Goal: Task Accomplishment & Management: Complete application form

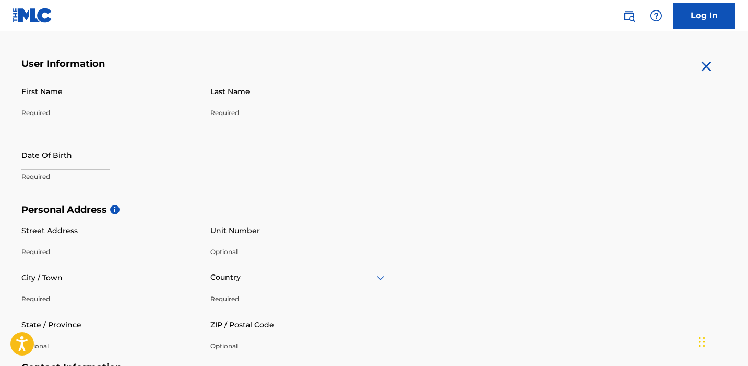
click at [151, 94] on input "First Name" at bounding box center [109, 91] width 177 height 30
type input "Ashleigh"
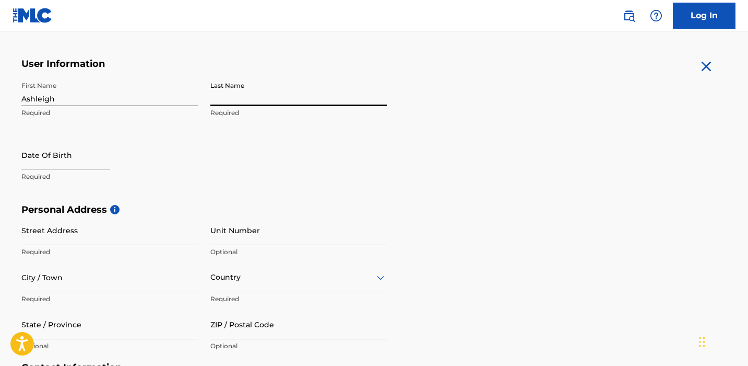
click at [363, 92] on input "Last Name" at bounding box center [298, 91] width 177 height 30
type input "[PERSON_NAME]"
select select "8"
select select "2025"
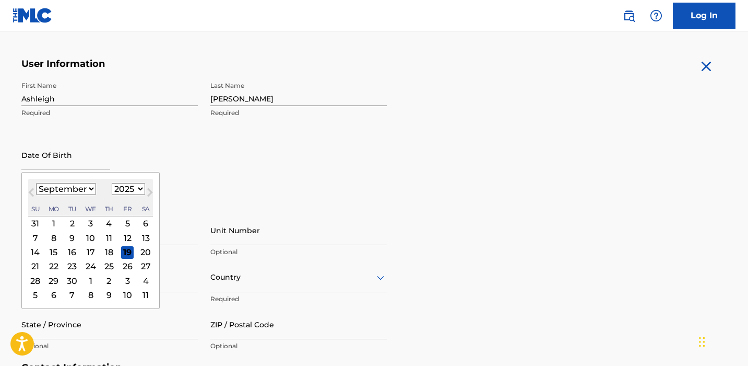
click at [92, 156] on input "text" at bounding box center [65, 155] width 89 height 30
click at [106, 265] on div "25" at bounding box center [108, 266] width 13 height 13
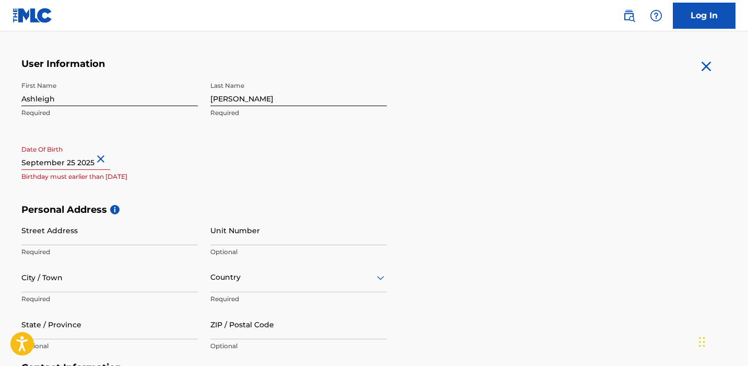
click at [95, 156] on button "Close" at bounding box center [103, 159] width 16 height 32
type input "[DATE]"
click at [142, 190] on div "First Name [PERSON_NAME] Required Last Name [PERSON_NAME] Required Date Of Birt…" at bounding box center [204, 139] width 366 height 127
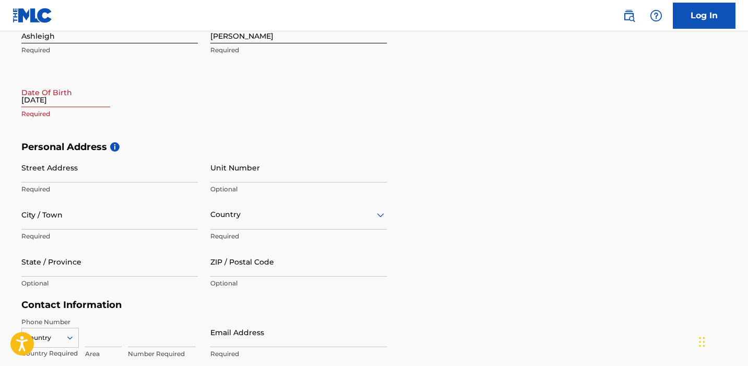
scroll to position [249, 0]
click at [98, 173] on input "Street Address" at bounding box center [109, 168] width 177 height 30
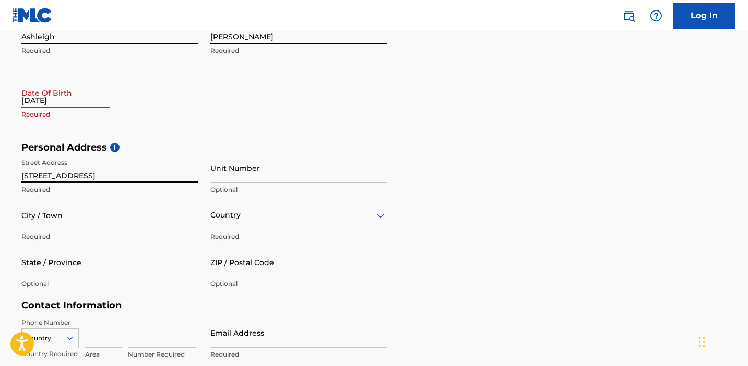
type input "[STREET_ADDRESS]"
click at [126, 222] on input "City / Town" at bounding box center [109, 215] width 177 height 30
type input "Penllyn"
click at [279, 220] on div "Country" at bounding box center [298, 215] width 177 height 30
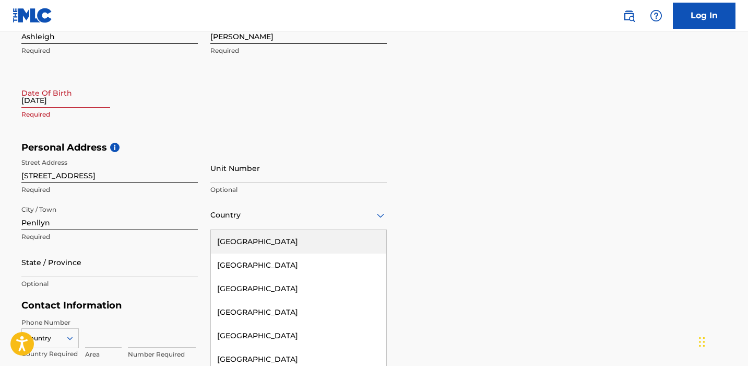
scroll to position [271, 0]
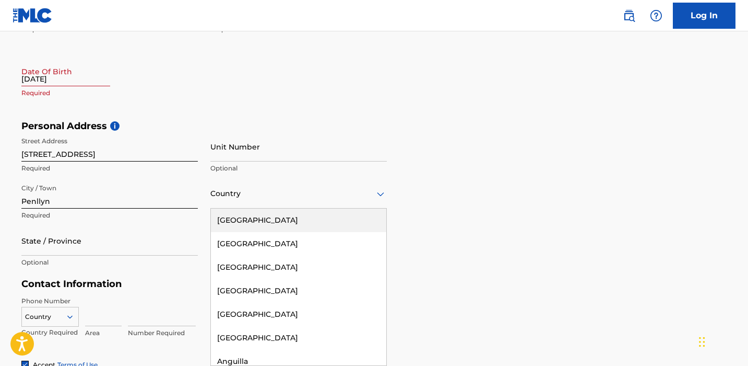
click at [279, 221] on div "[GEOGRAPHIC_DATA]" at bounding box center [298, 220] width 175 height 24
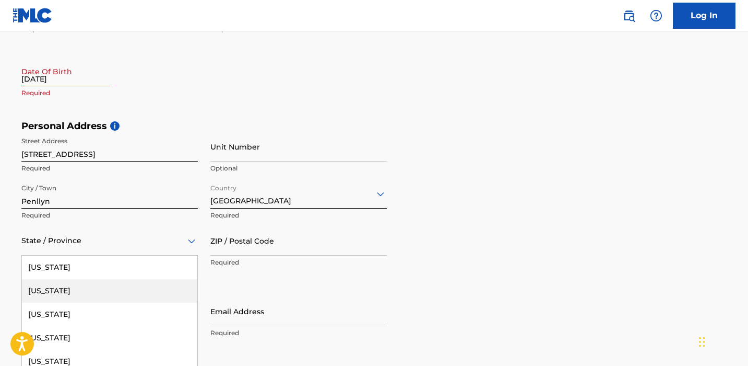
scroll to position [318, 0]
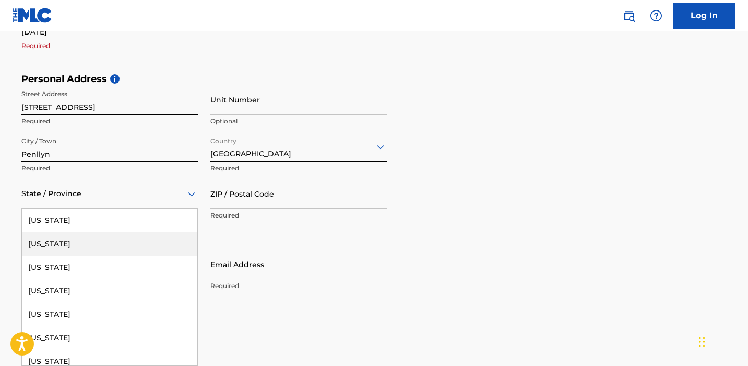
click at [159, 208] on div "[US_STATE], 2 of 57. 57 results available. Use Up and Down to choose options, p…" at bounding box center [109, 194] width 177 height 30
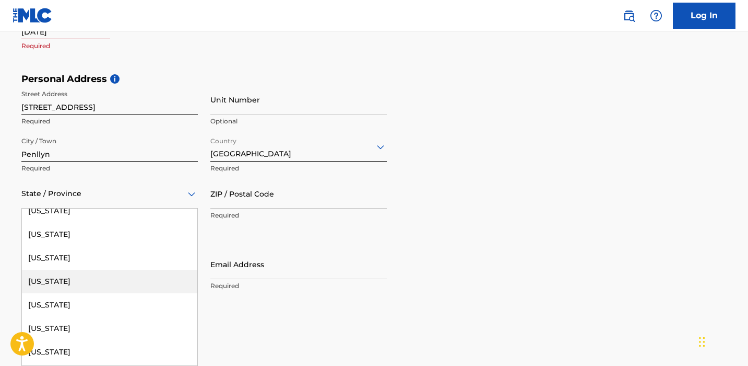
scroll to position [893, 0]
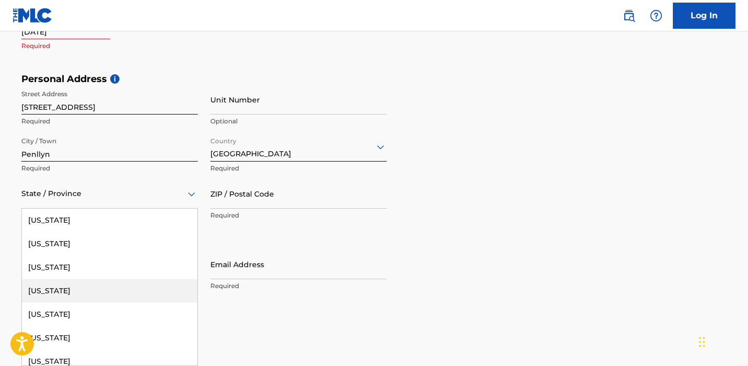
click at [139, 286] on div "[US_STATE]" at bounding box center [109, 291] width 175 height 24
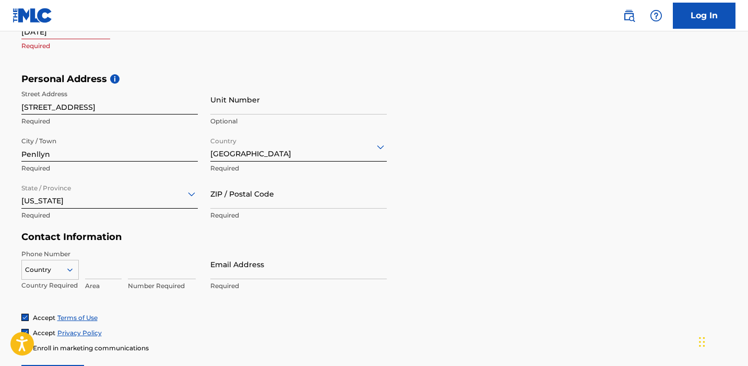
click at [234, 197] on input "ZIP / Postal Code" at bounding box center [298, 194] width 177 height 30
type input "19422"
click at [410, 219] on div "Personal Address i Street Address [STREET_ADDRESS] Required Unit Number Optiona…" at bounding box center [374, 152] width 706 height 158
click at [73, 272] on div "Country" at bounding box center [49, 268] width 57 height 16
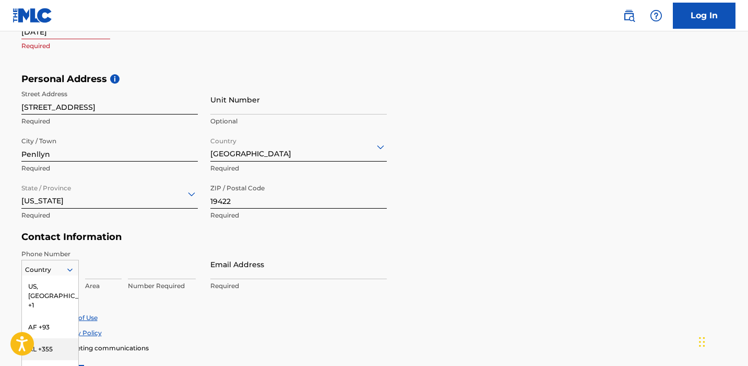
scroll to position [384, 0]
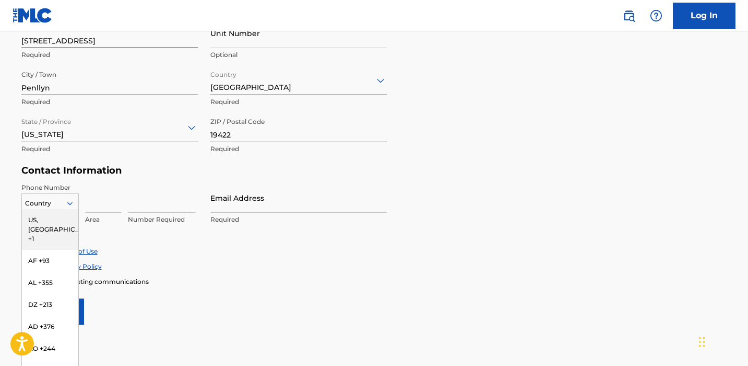
click at [54, 219] on div "US, [GEOGRAPHIC_DATA] +1" at bounding box center [50, 229] width 56 height 41
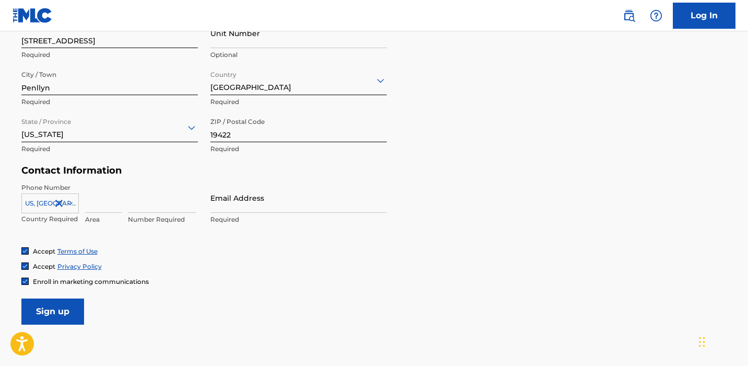
click at [98, 208] on input at bounding box center [103, 198] width 37 height 30
type input "215"
click at [133, 207] on input at bounding box center [162, 198] width 68 height 30
type input "5826300"
click at [234, 202] on input "Email Address" at bounding box center [298, 198] width 177 height 30
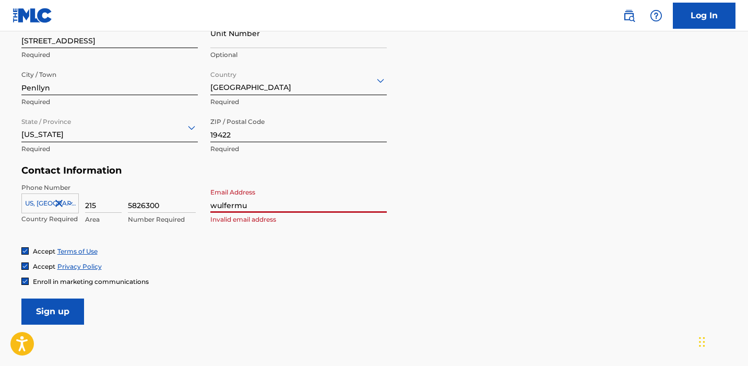
type input "[EMAIL_ADDRESS][DOMAIN_NAME]"
click at [260, 274] on div "Accept Terms of Use Accept Privacy Policy Enroll in marketing communications" at bounding box center [374, 266] width 706 height 39
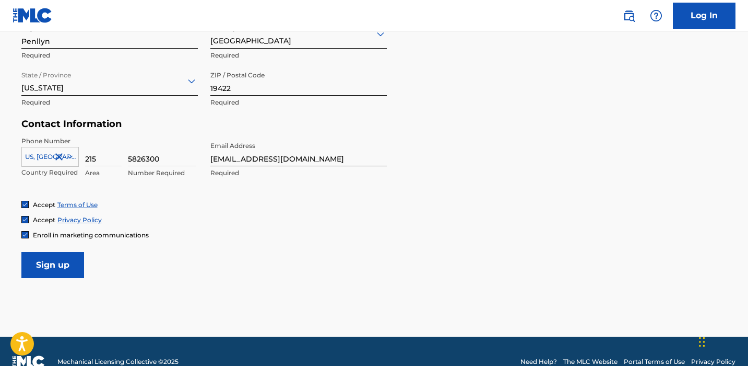
scroll to position [440, 0]
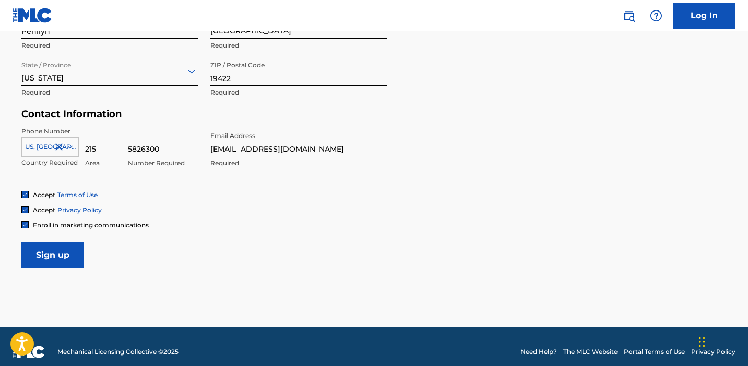
click at [25, 224] on img at bounding box center [25, 224] width 6 height 6
click at [52, 252] on input "Sign up" at bounding box center [52, 255] width 63 height 26
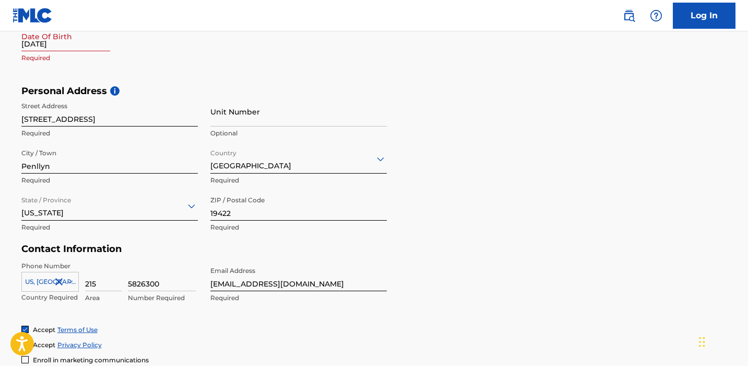
scroll to position [168, 0]
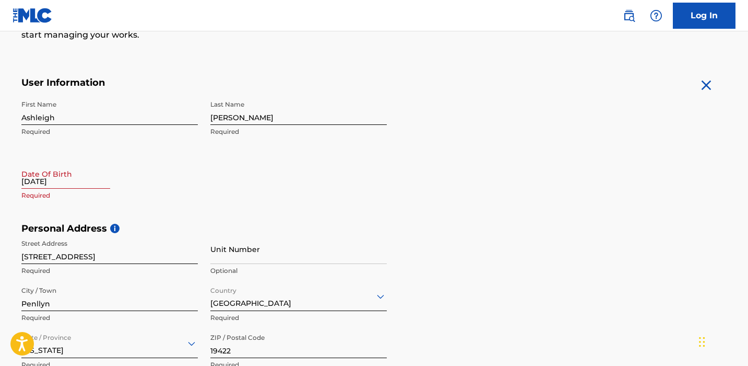
select select "8"
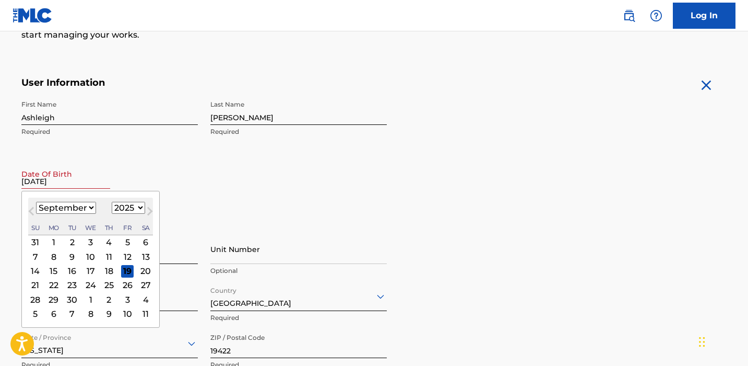
click at [83, 179] on input "[DATE]" at bounding box center [65, 174] width 89 height 30
click at [138, 208] on select "1899 1900 1901 1902 1903 1904 1905 1906 1907 1908 1909 1910 1911 1912 1913 1914…" at bounding box center [128, 208] width 33 height 12
select select "2002"
click at [87, 284] on div "25" at bounding box center [90, 284] width 13 height 13
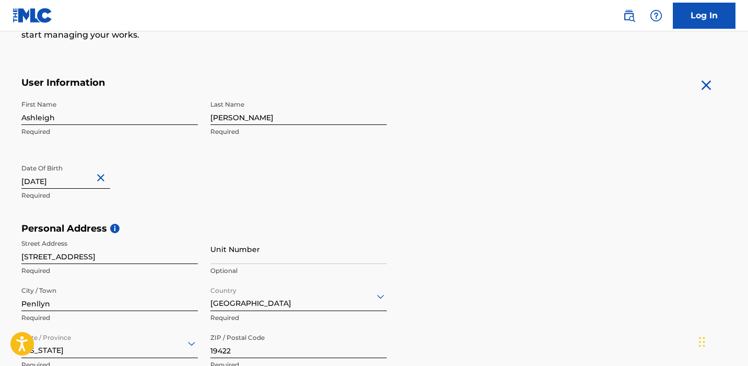
scroll to position [451, 0]
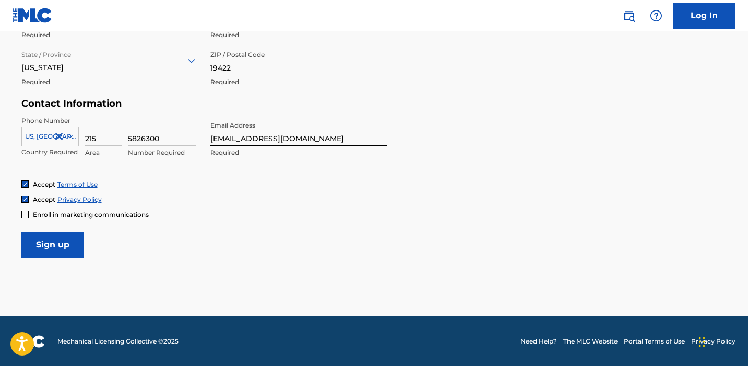
click at [69, 250] on input "Sign up" at bounding box center [52, 244] width 63 height 26
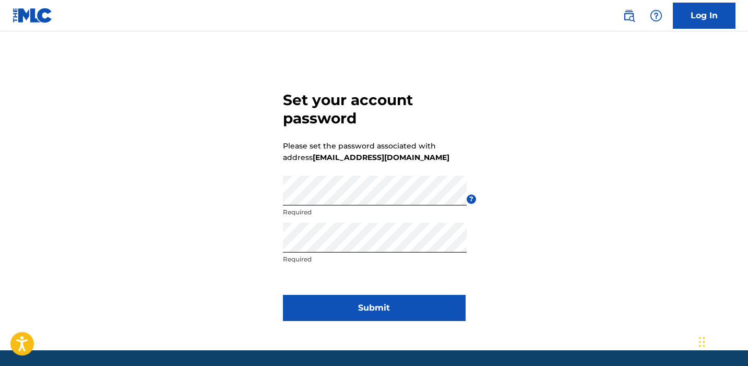
click at [363, 306] on button "Submit" at bounding box center [374, 308] width 183 height 26
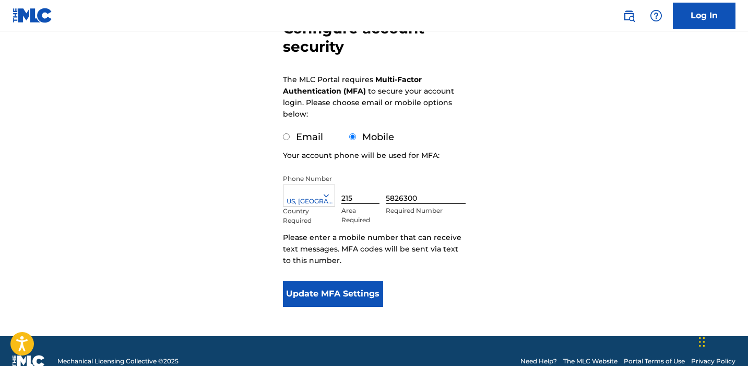
scroll to position [118, 0]
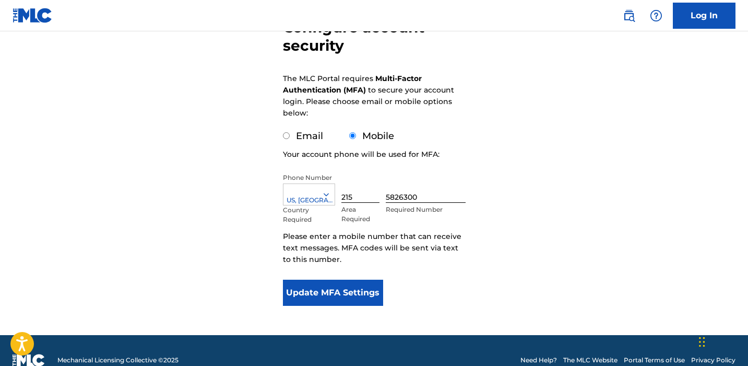
click at [360, 295] on button "Update MFA Settings" at bounding box center [333, 292] width 101 height 26
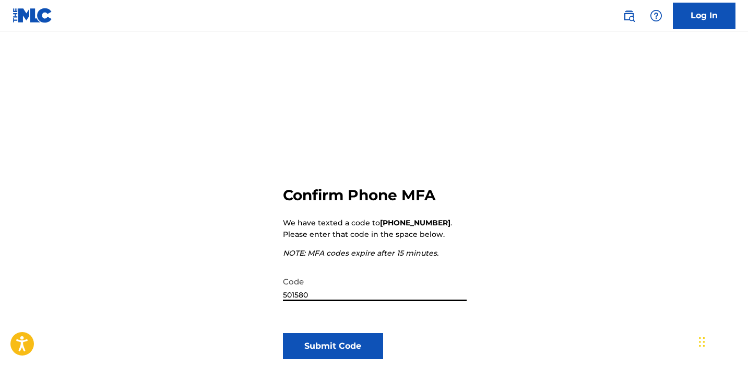
type input "501580"
click at [324, 350] on button "Submit Code" at bounding box center [333, 346] width 101 height 26
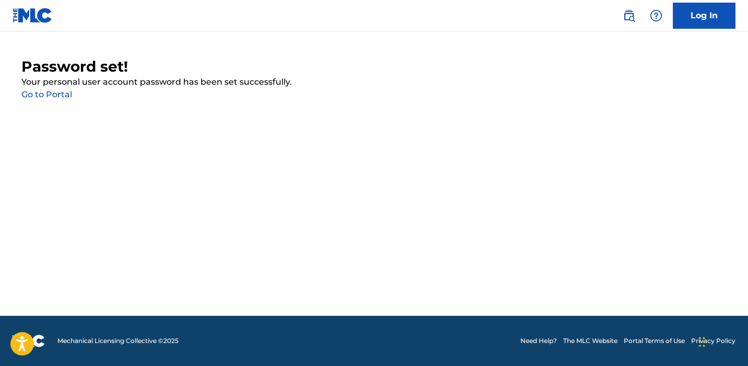
click at [52, 90] on link "Go to Portal" at bounding box center [46, 94] width 51 height 10
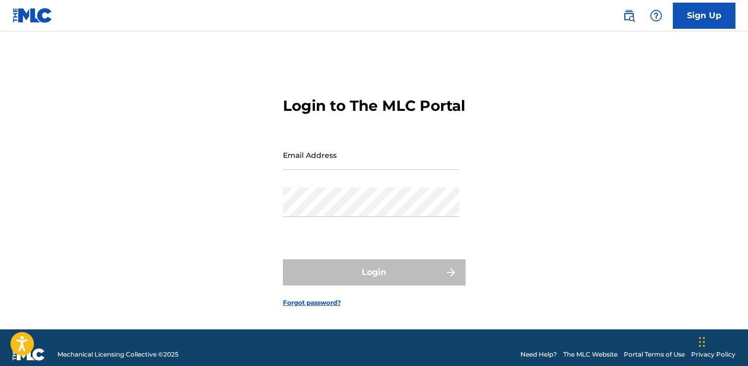
click at [358, 170] on input "Email Address" at bounding box center [371, 155] width 177 height 30
click at [368, 162] on input "Email Address" at bounding box center [371, 155] width 177 height 30
type input "[EMAIL_ADDRESS][DOMAIN_NAME]"
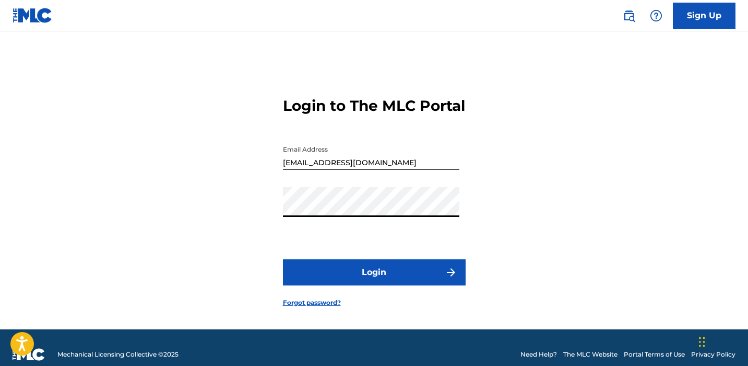
click at [368, 275] on button "Login" at bounding box center [374, 272] width 183 height 26
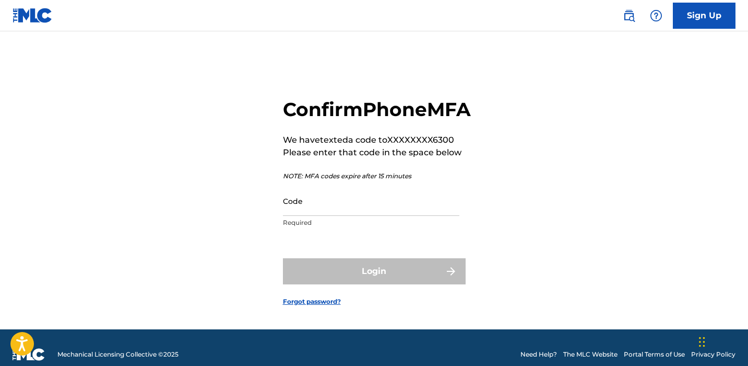
click at [348, 214] on input "Code" at bounding box center [371, 201] width 177 height 30
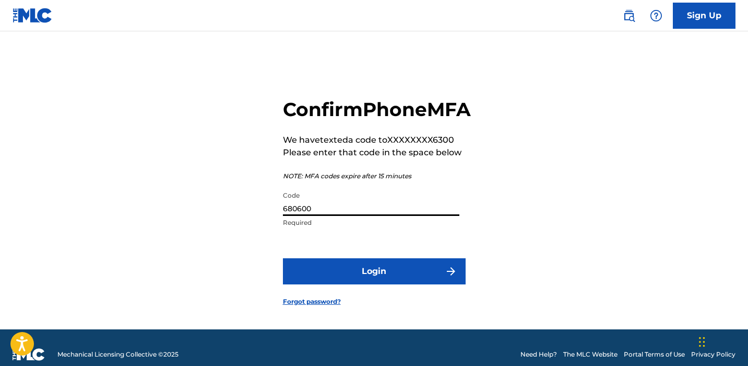
type input "680600"
click at [370, 284] on button "Login" at bounding box center [374, 271] width 183 height 26
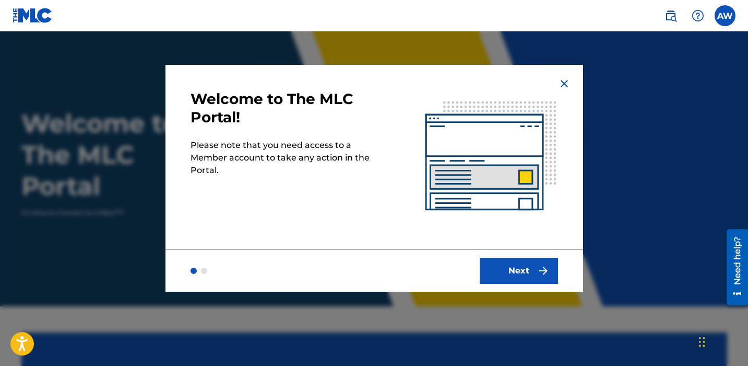
click at [491, 273] on button "Next" at bounding box center [519, 270] width 78 height 26
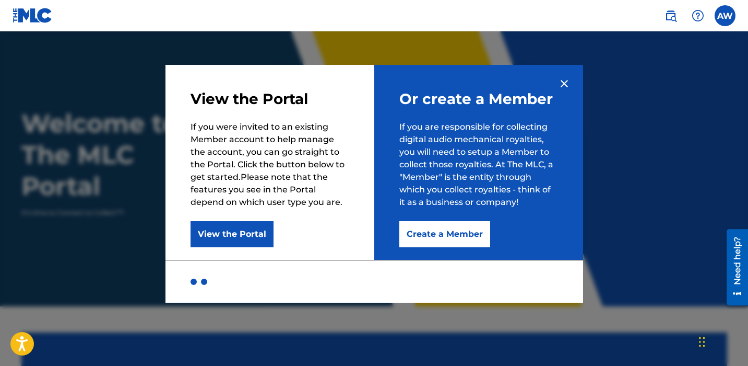
click at [437, 238] on button "Create a Member" at bounding box center [445, 234] width 91 height 26
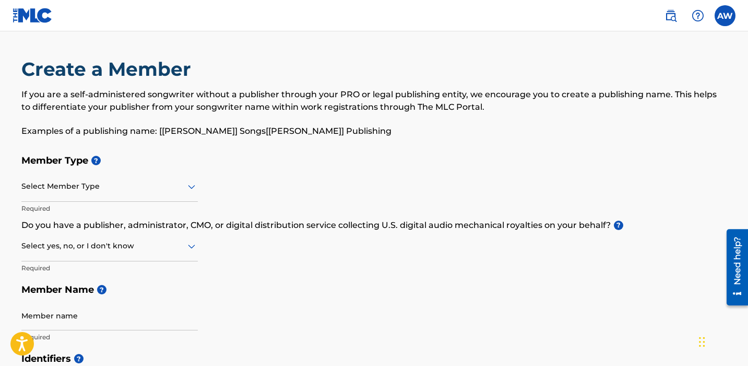
click at [124, 194] on div "Select Member Type" at bounding box center [109, 187] width 177 height 30
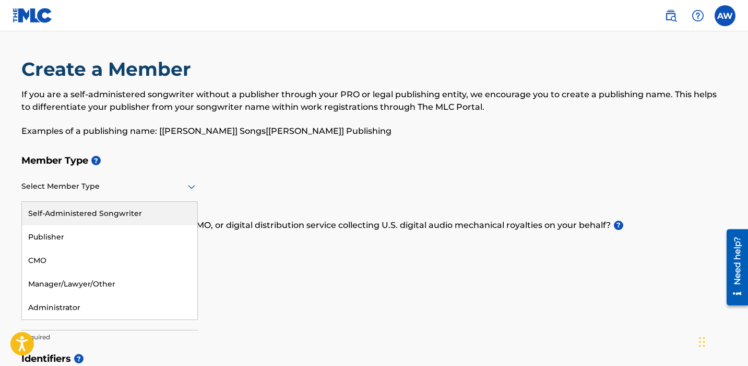
click at [118, 218] on div "Self-Administered Songwriter" at bounding box center [109, 214] width 175 height 24
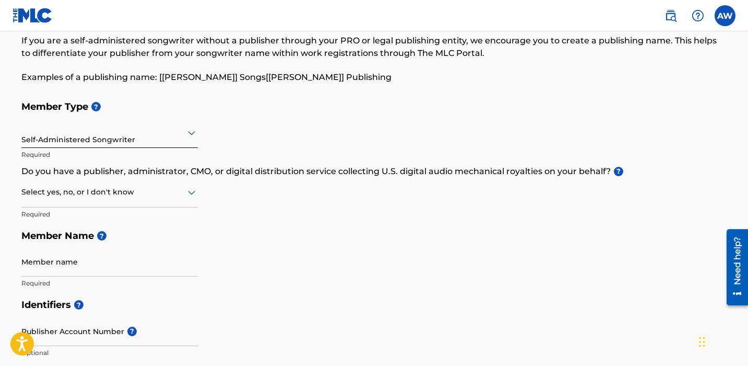
scroll to position [56, 0]
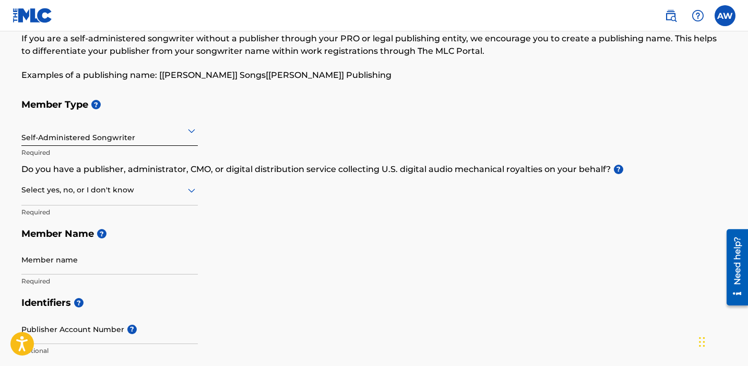
click at [164, 186] on div at bounding box center [109, 189] width 177 height 13
click at [146, 235] on div "No" at bounding box center [109, 241] width 175 height 24
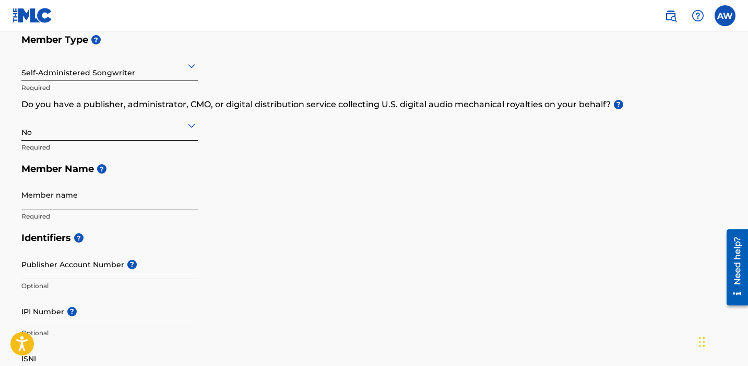
scroll to position [133, 0]
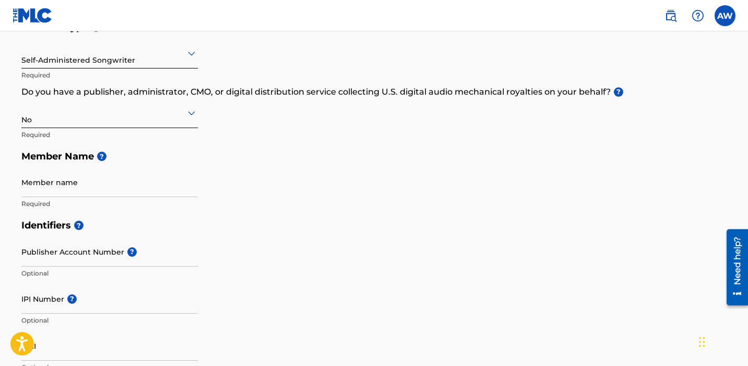
click at [141, 186] on input "Member name" at bounding box center [109, 182] width 177 height 30
type input "Ashleigh Wulf"
click at [339, 193] on div "Member Type ? Self-Administered Songwriter Required Do you have a publisher, ad…" at bounding box center [374, 115] width 706 height 198
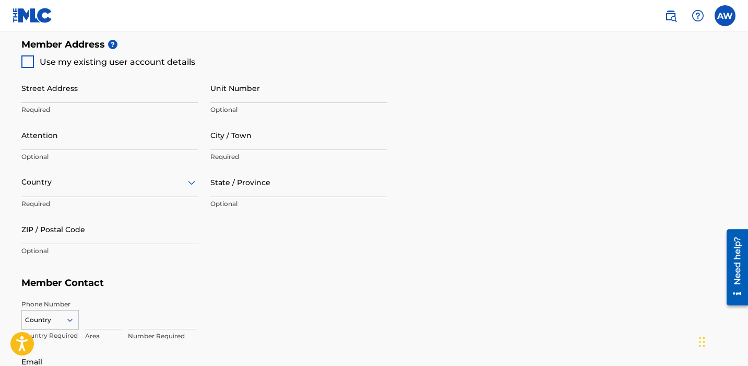
scroll to position [479, 0]
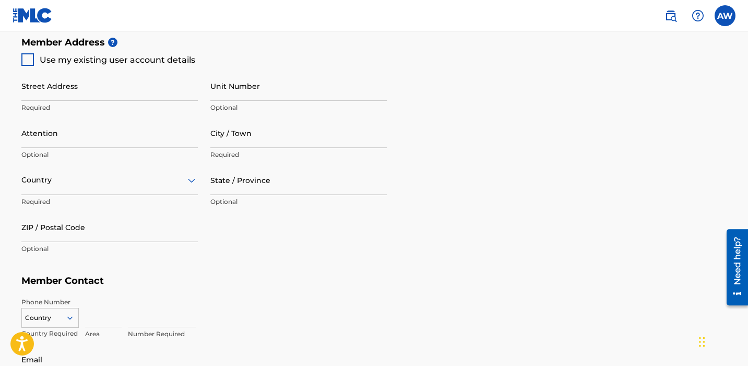
click at [32, 54] on div at bounding box center [27, 59] width 13 height 13
type input "[STREET_ADDRESS]"
type input "Penllyn"
type input "19422"
type input "215"
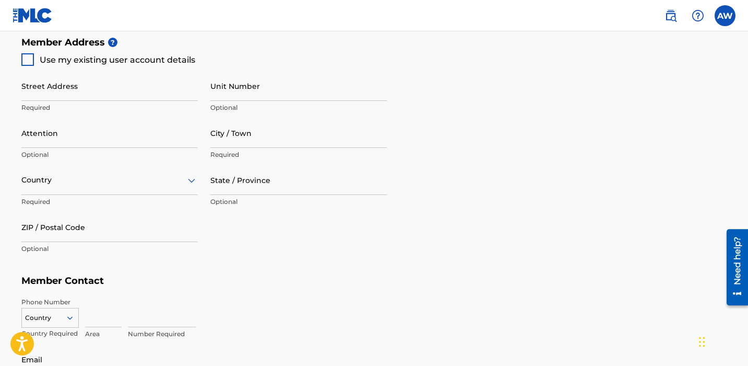
type input "5826300"
type input "[EMAIL_ADDRESS][DOMAIN_NAME]"
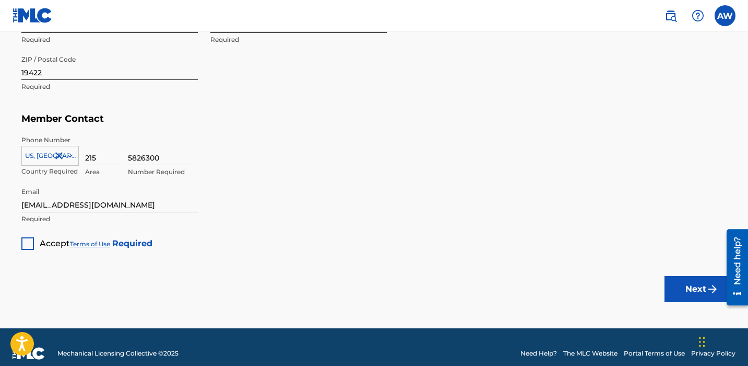
scroll to position [646, 0]
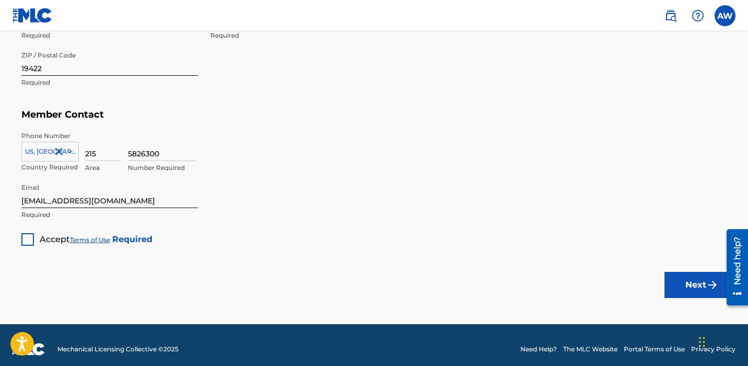
click at [33, 235] on div at bounding box center [27, 239] width 13 height 13
click at [676, 286] on button "Next" at bounding box center [696, 285] width 63 height 26
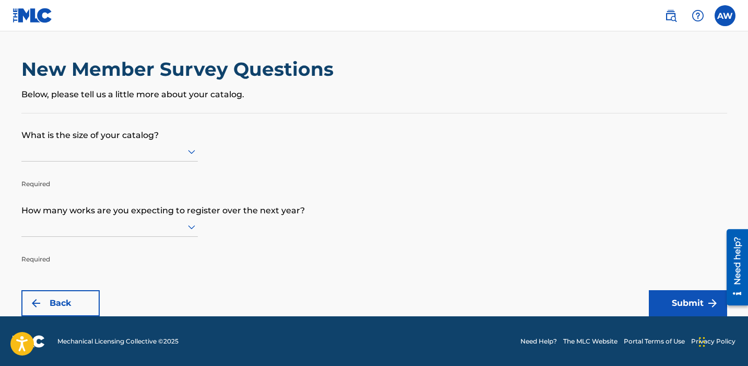
click at [168, 152] on div at bounding box center [109, 151] width 177 height 13
click at [261, 170] on form "What is the size of your catalog? Required How many works are you expecting to …" at bounding box center [374, 214] width 706 height 203
click at [191, 155] on icon at bounding box center [191, 151] width 13 height 13
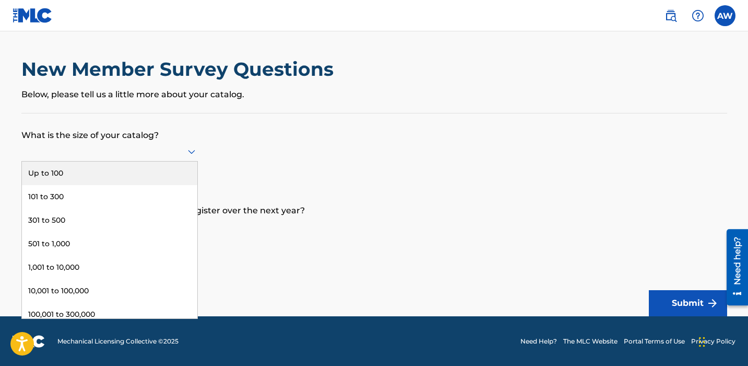
click at [245, 166] on form "What is the size of your catalog? Up to 100, 1 of 9. 9 results available. Use U…" at bounding box center [374, 214] width 706 height 203
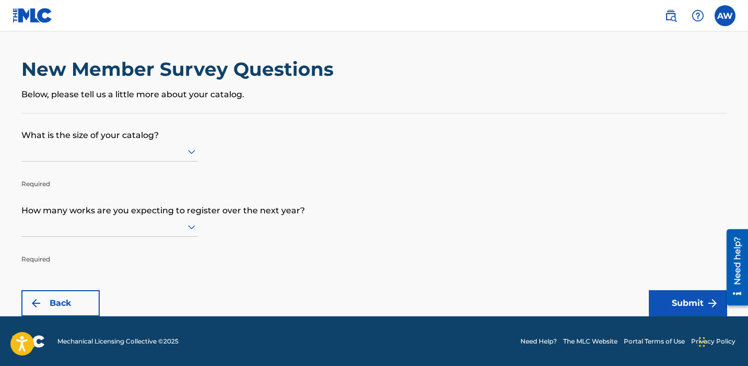
click at [137, 146] on div at bounding box center [109, 151] width 177 height 13
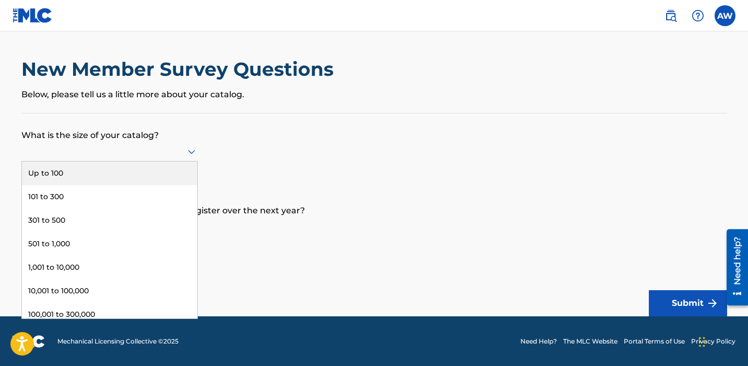
click at [131, 176] on div "Up to 100" at bounding box center [109, 173] width 175 height 24
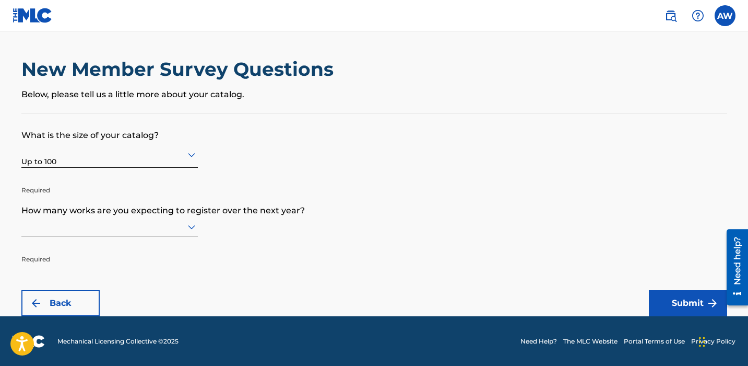
click at [128, 214] on p "How many works are you expecting to register over the next year?" at bounding box center [374, 203] width 706 height 28
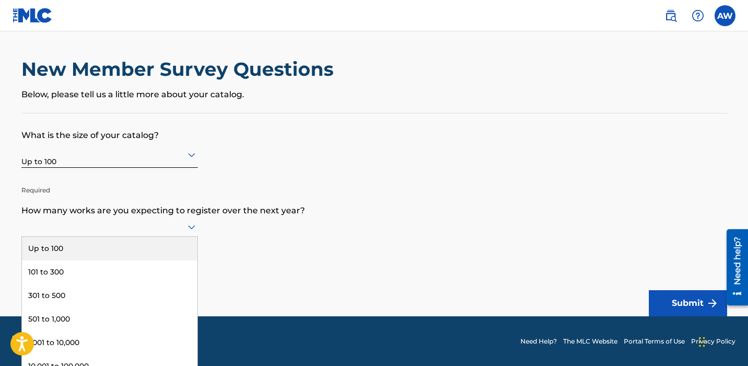
scroll to position [1, 0]
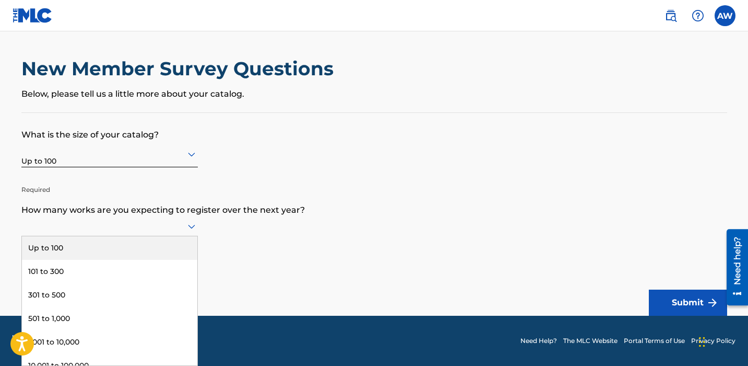
click at [127, 218] on div at bounding box center [109, 226] width 177 height 20
click at [118, 239] on div "Up to 100" at bounding box center [109, 248] width 175 height 24
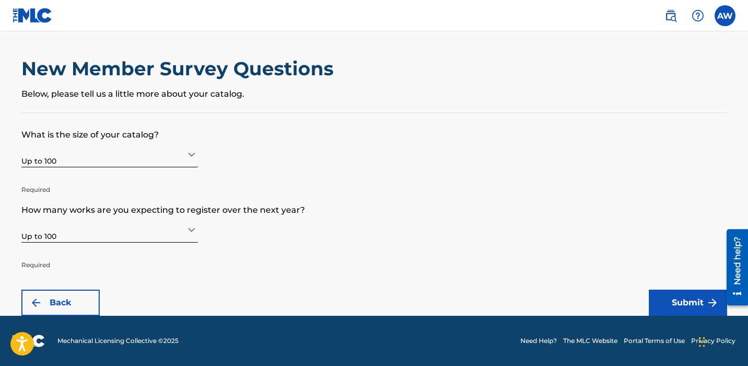
click at [657, 298] on button "Submit" at bounding box center [688, 302] width 78 height 26
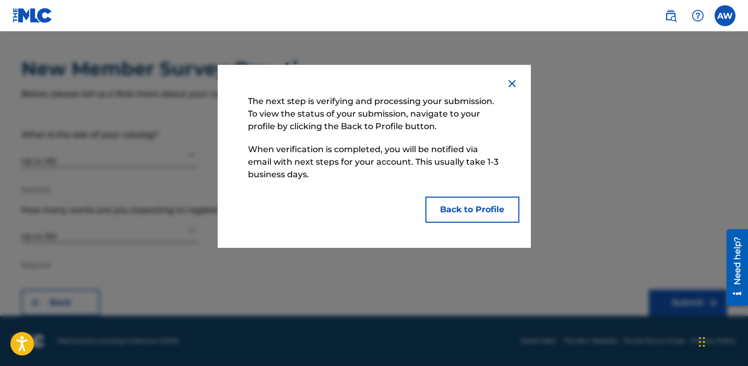
click at [456, 206] on button "Back to Profile" at bounding box center [473, 209] width 94 height 26
